Goal: Task Accomplishment & Management: Manage account settings

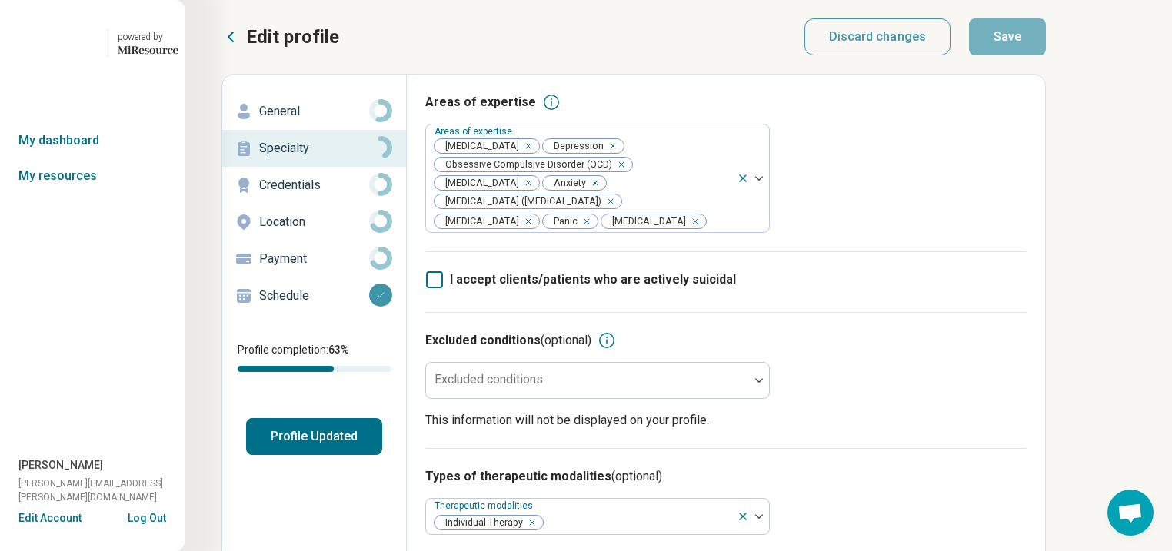
scroll to position [0, 148]
click at [246, 455] on button "Profile Updated" at bounding box center [314, 436] width 136 height 37
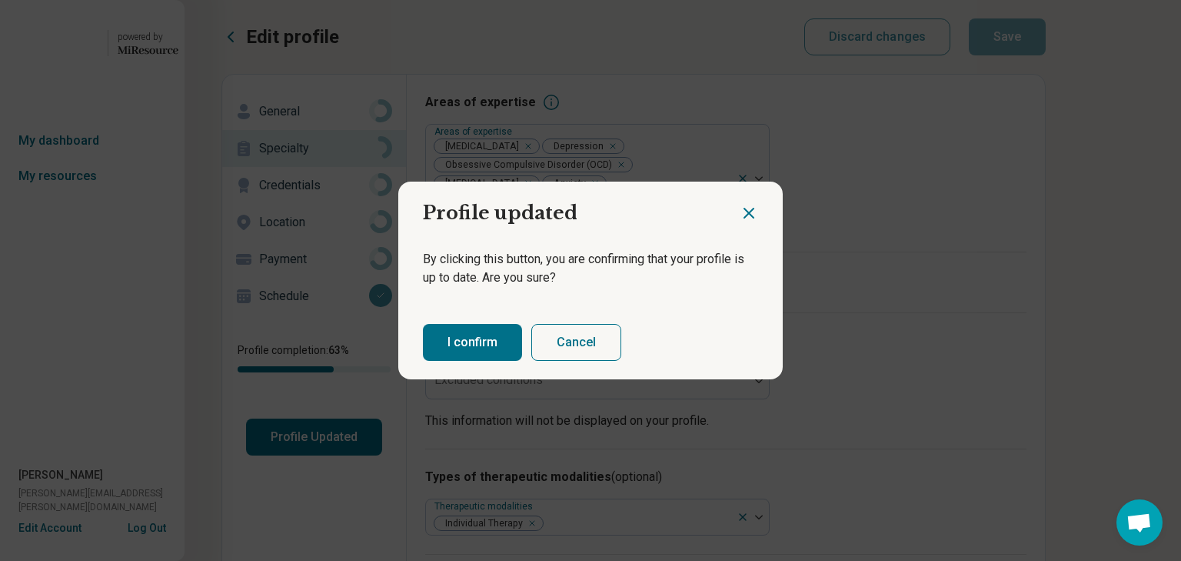
click at [480, 345] on button "I confirm" at bounding box center [472, 342] width 99 height 37
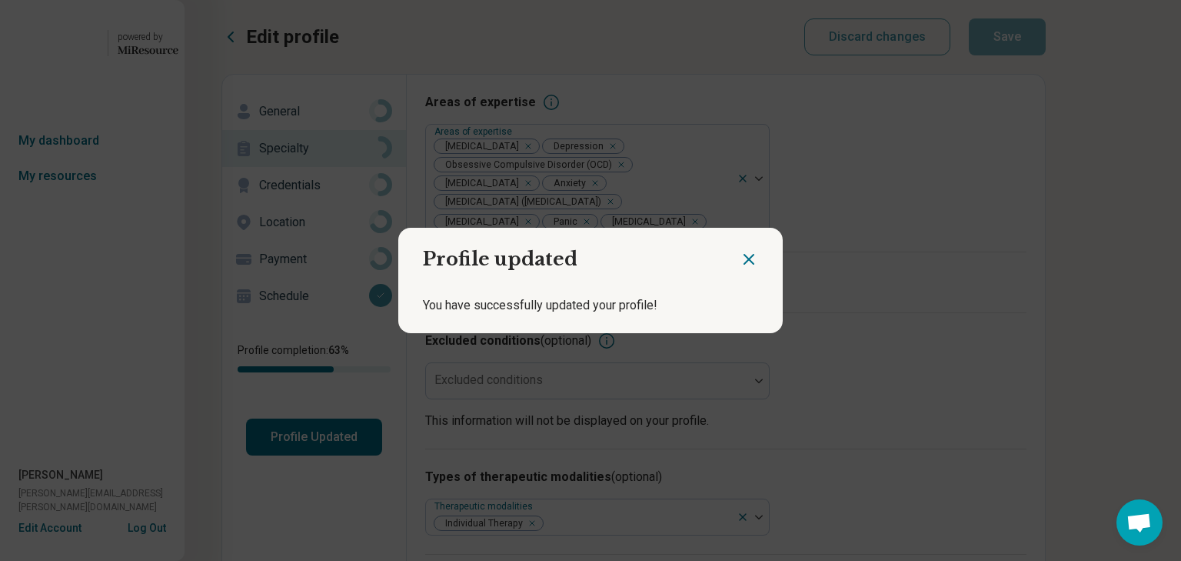
click at [740, 250] on icon "Close dialog" at bounding box center [749, 259] width 18 height 18
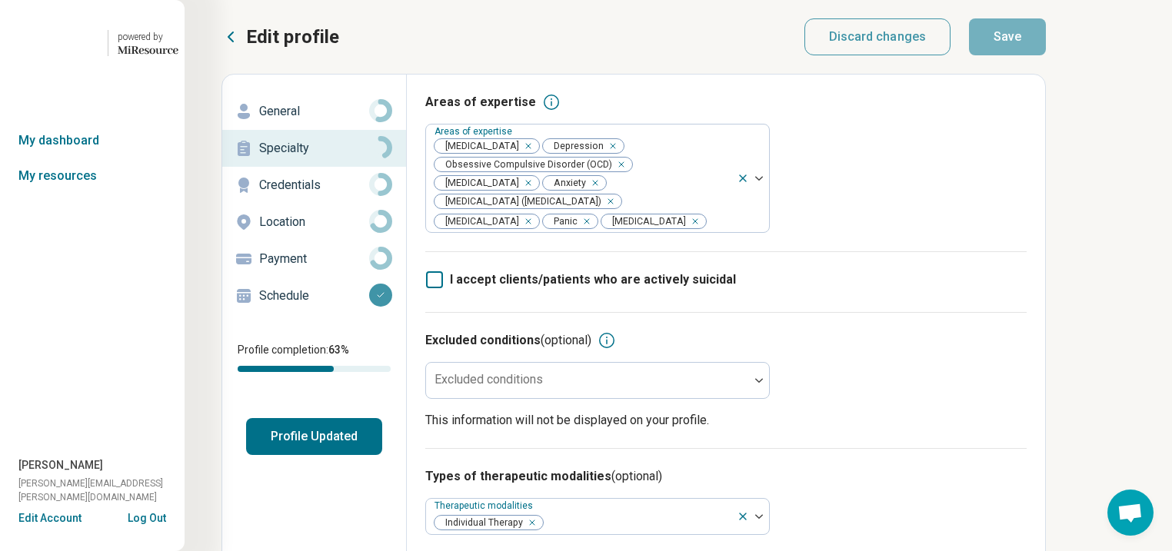
scroll to position [0, 0]
click at [77, 158] on link "My dashboard" at bounding box center [92, 140] width 185 height 35
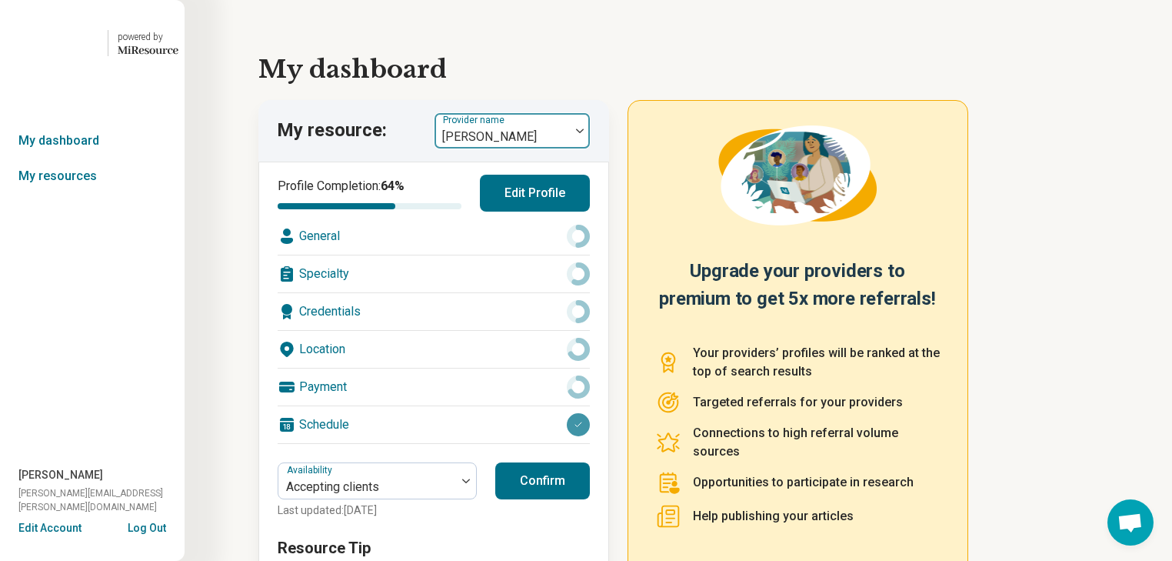
click at [590, 148] on div at bounding box center [580, 130] width 20 height 35
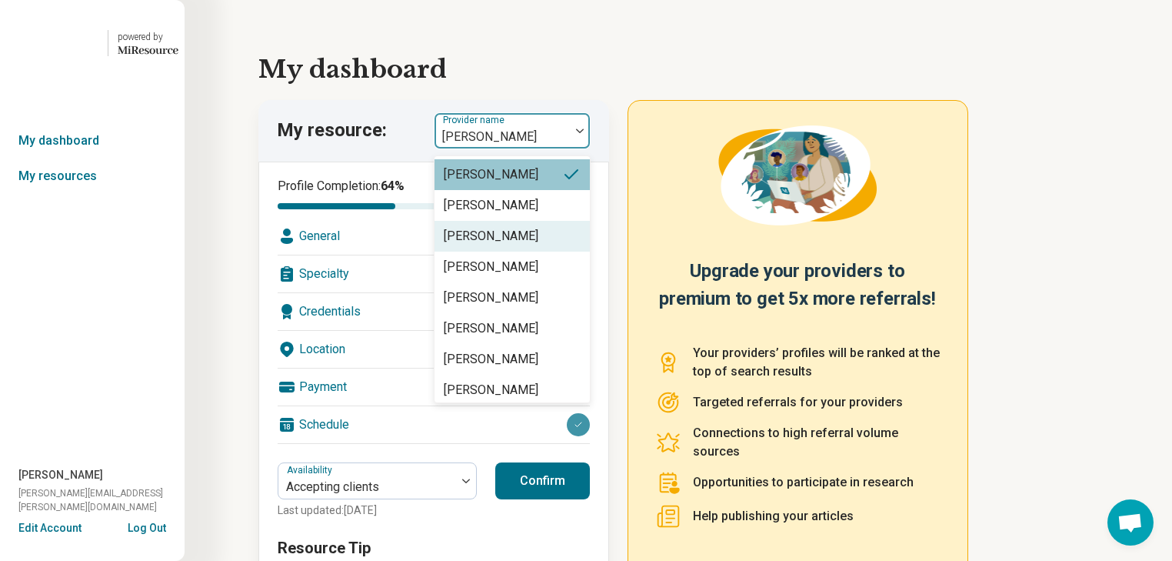
click at [538, 245] on div "[PERSON_NAME]" at bounding box center [491, 236] width 95 height 18
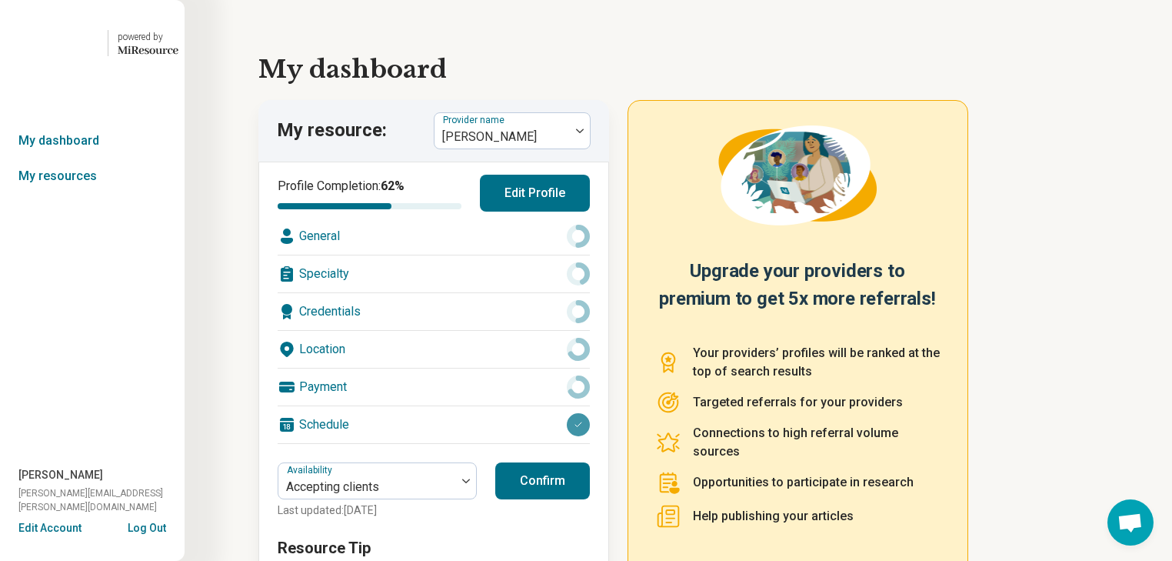
click at [492, 255] on div "General" at bounding box center [434, 236] width 312 height 37
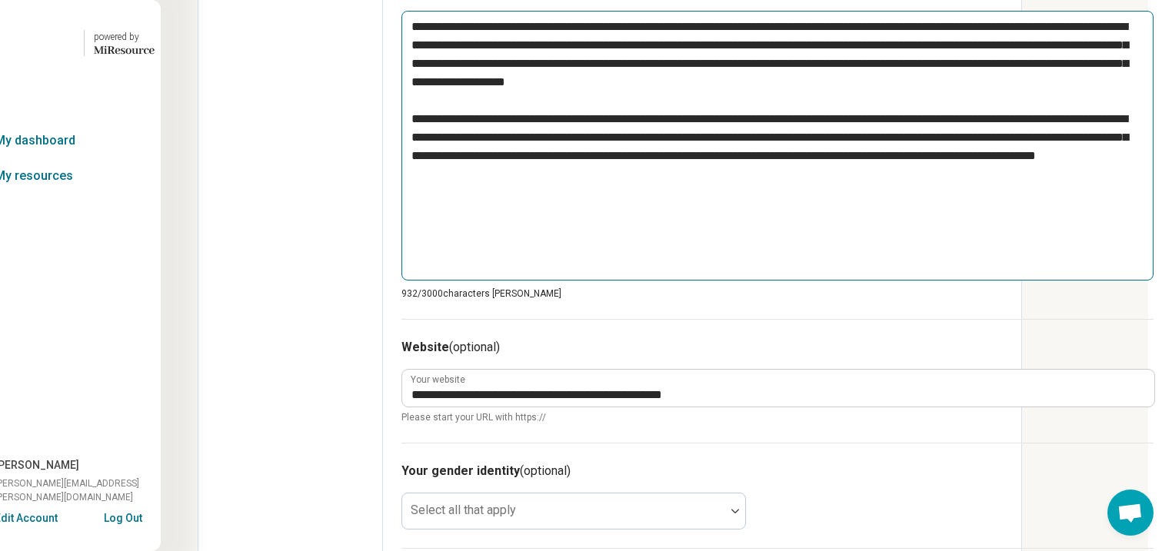
scroll to position [677, 82]
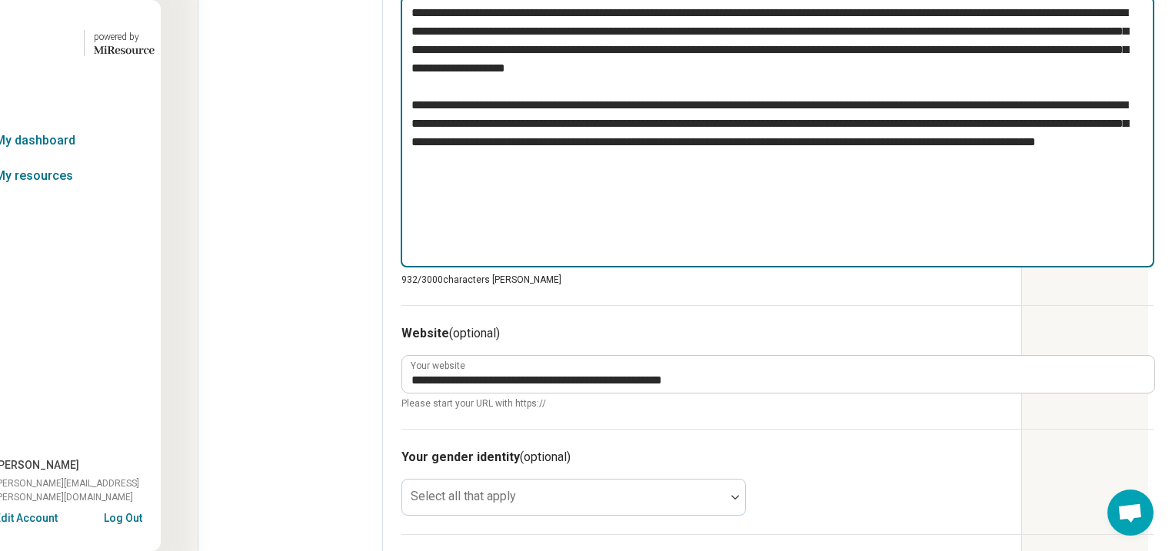
drag, startPoint x: 565, startPoint y: 388, endPoint x: 392, endPoint y: 152, distance: 292.3
click at [392, 152] on div "**********" at bounding box center [777, 162] width 789 height 1528
type textarea "*"
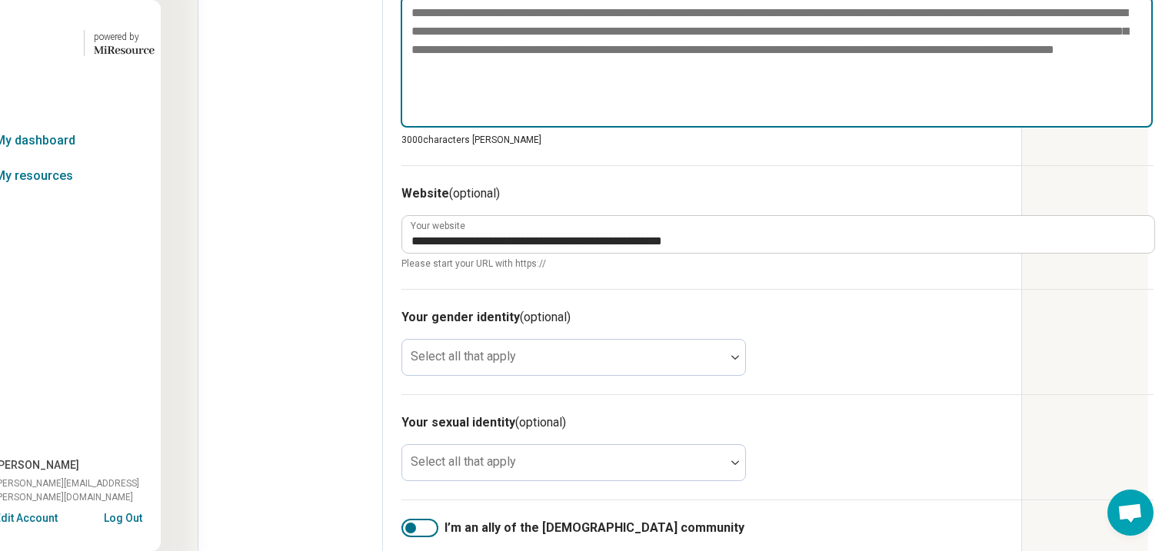
click at [415, 128] on textarea at bounding box center [777, 62] width 752 height 132
paste textarea "**********"
type textarea "*"
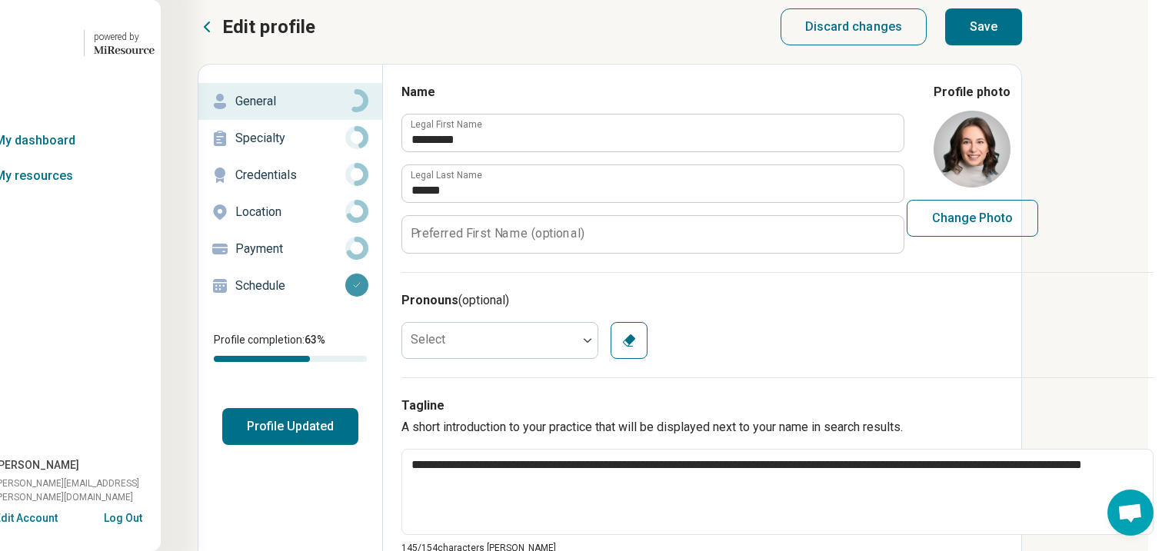
scroll to position [0, 82]
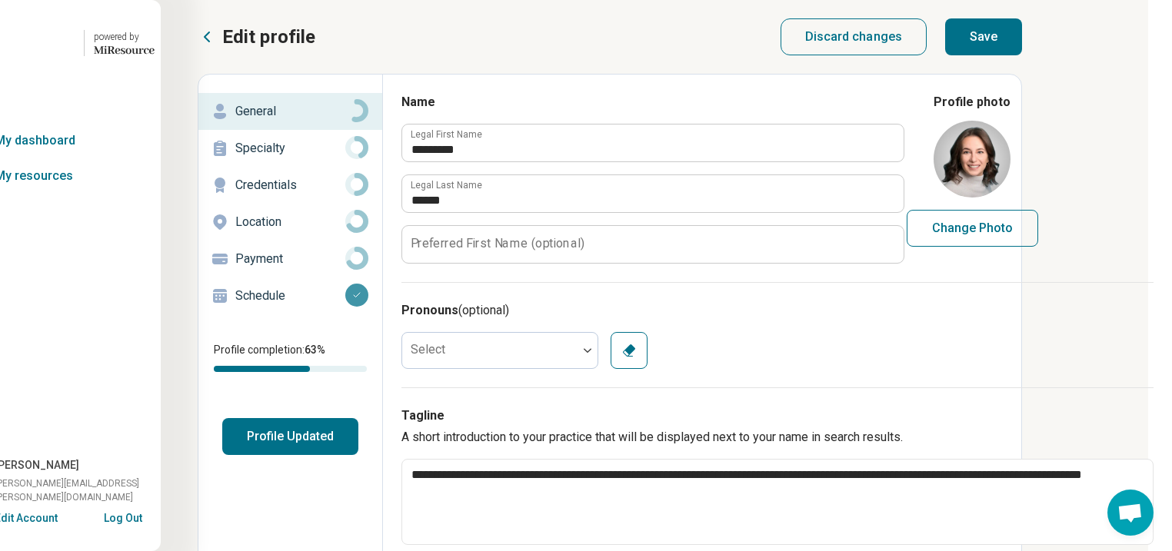
type textarea "**********"
click at [1021, 41] on button "Save" at bounding box center [982, 36] width 77 height 37
type textarea "*"
click at [291, 455] on button "Profile Updated" at bounding box center [290, 436] width 136 height 37
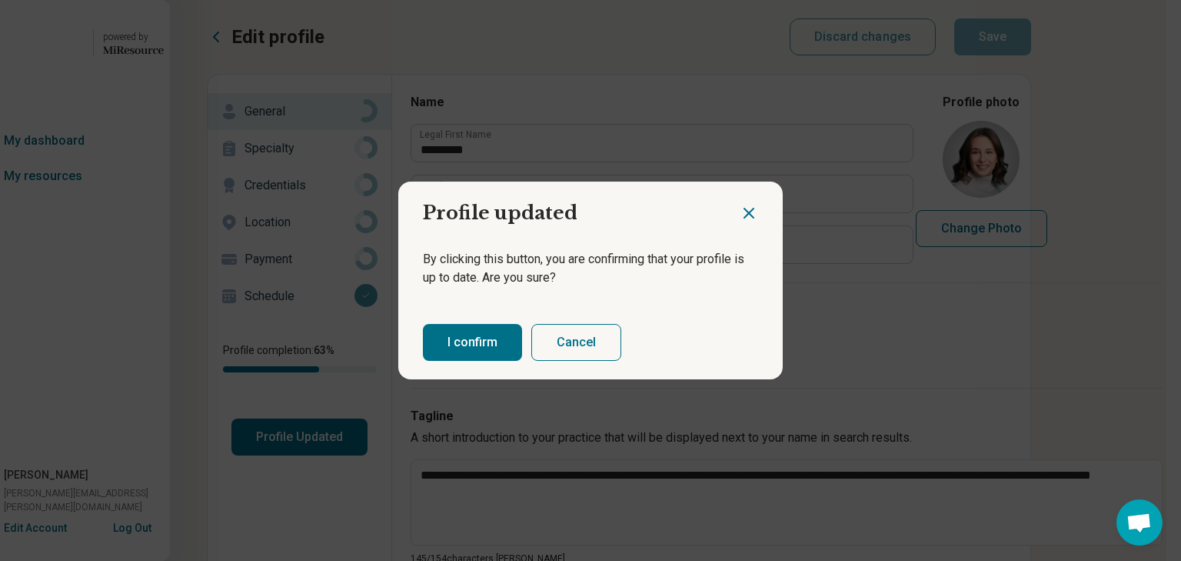
click at [441, 356] on button "I confirm" at bounding box center [472, 342] width 99 height 37
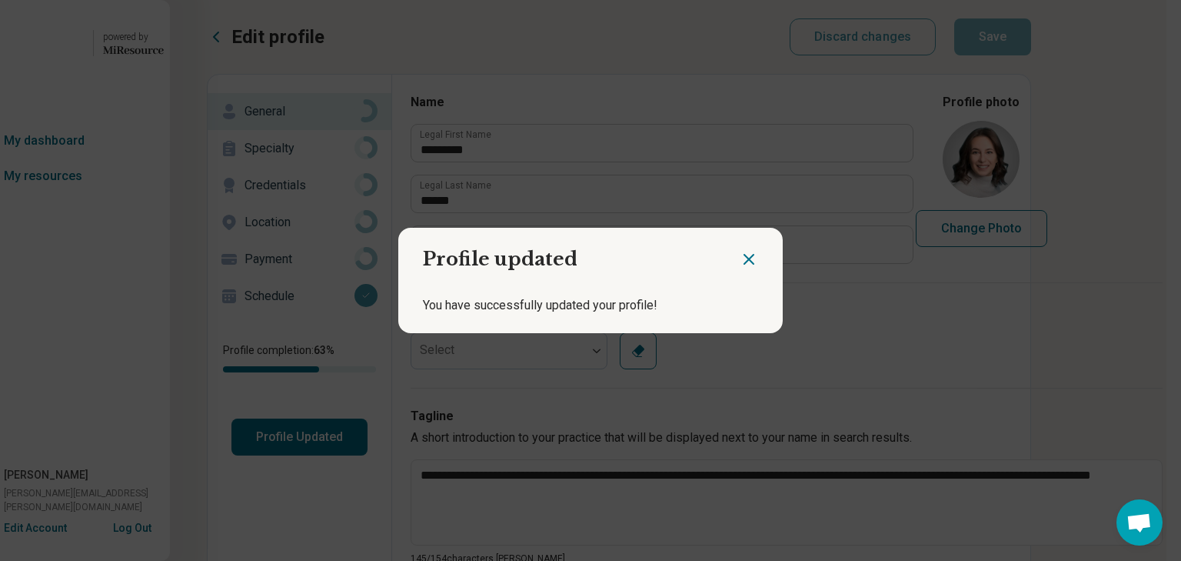
click at [740, 255] on icon "Close dialog" at bounding box center [749, 259] width 18 height 18
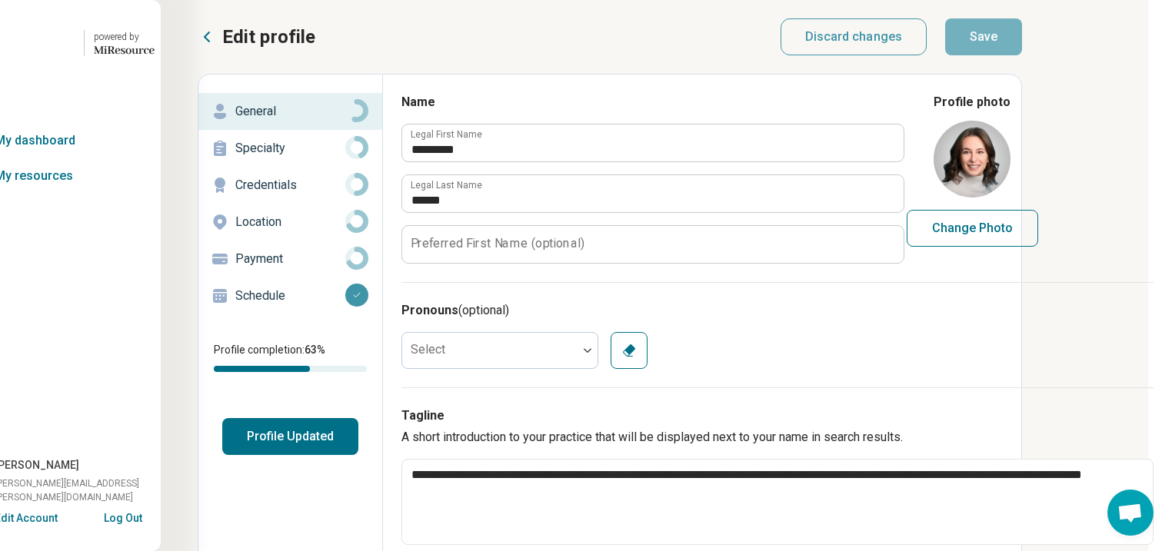
click at [198, 41] on icon at bounding box center [207, 37] width 18 height 18
